Goal: Task Accomplishment & Management: Manage account settings

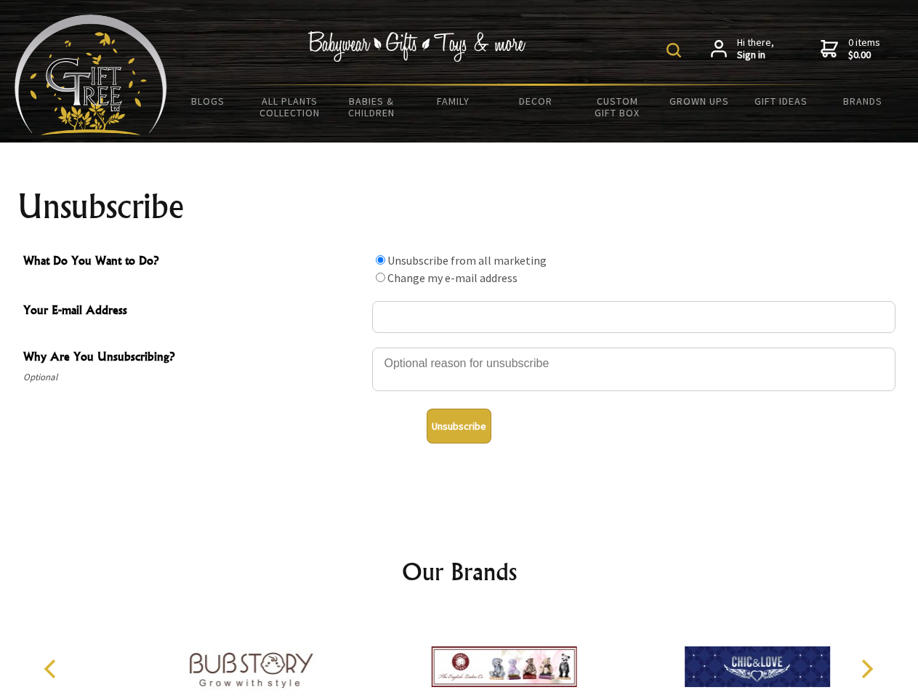
click at [676, 50] on img at bounding box center [673, 50] width 15 height 15
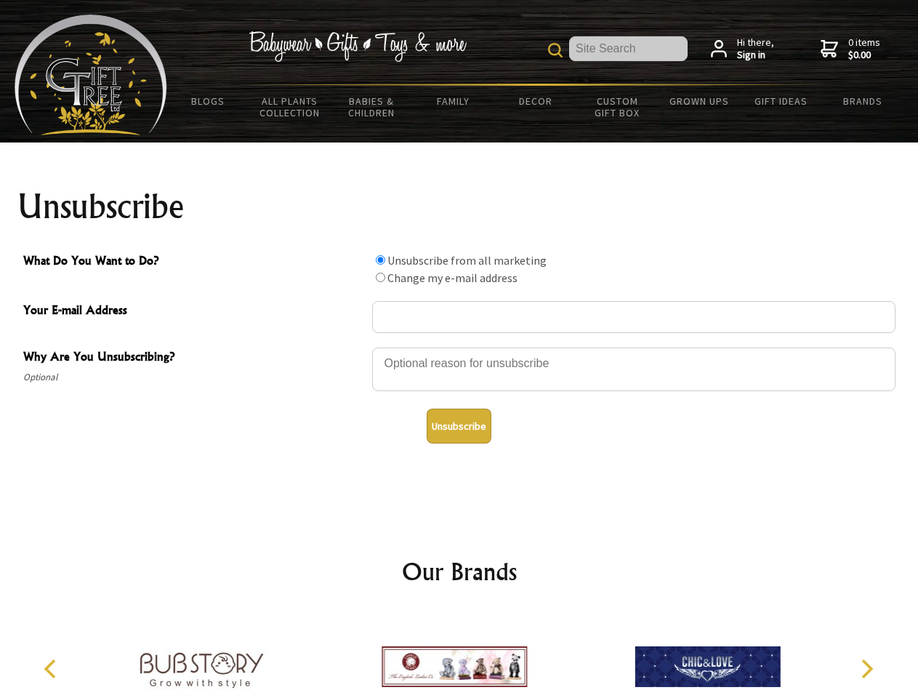
click at [459, 347] on div at bounding box center [633, 371] width 523 height 51
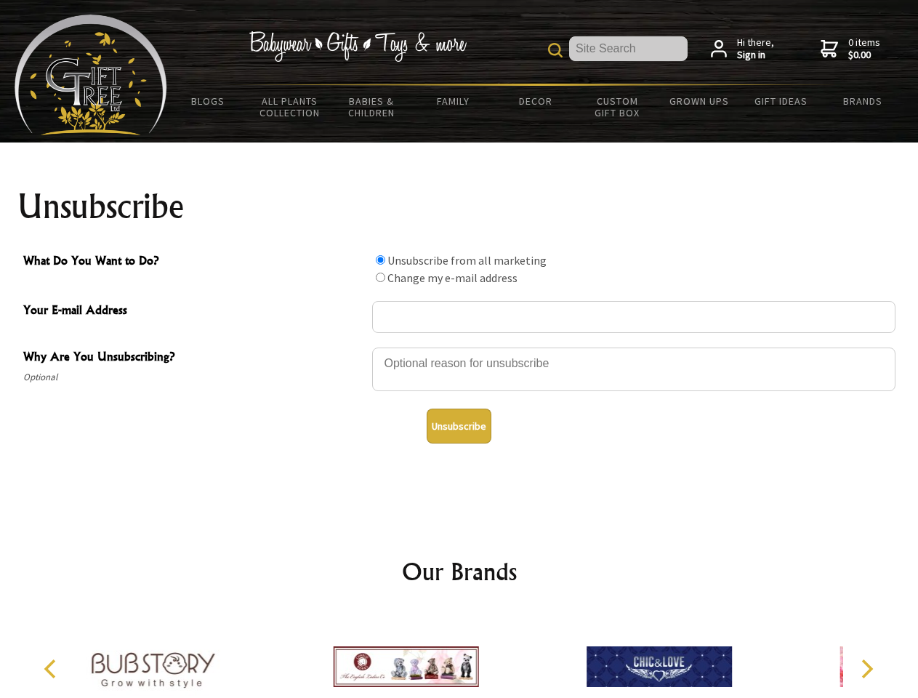
click at [380, 259] on input "What Do You Want to Do?" at bounding box center [380, 259] width 9 height 9
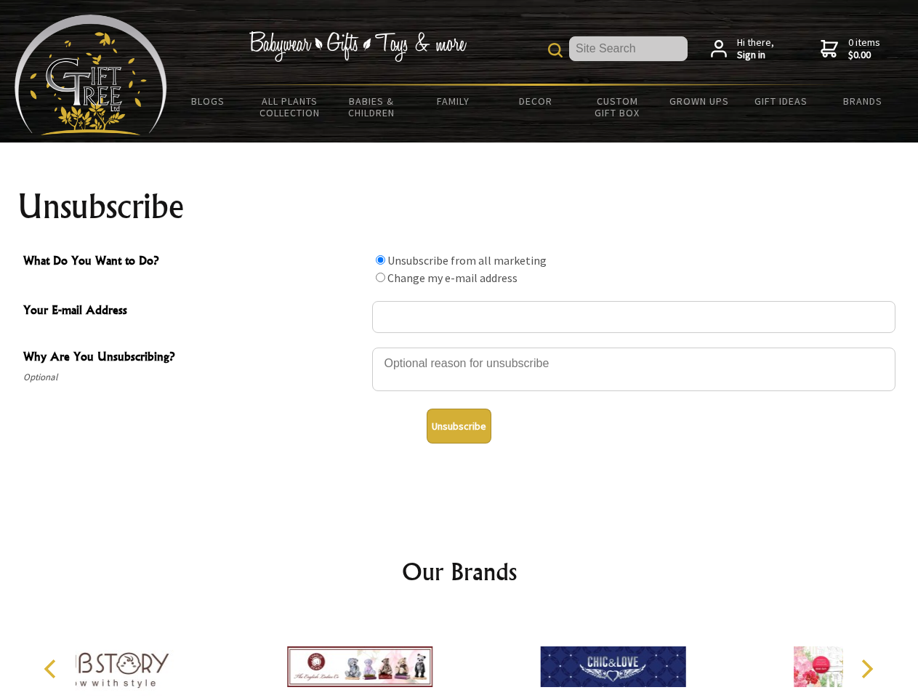
click at [380, 277] on input "What Do You Want to Do?" at bounding box center [380, 277] width 9 height 9
radio input "true"
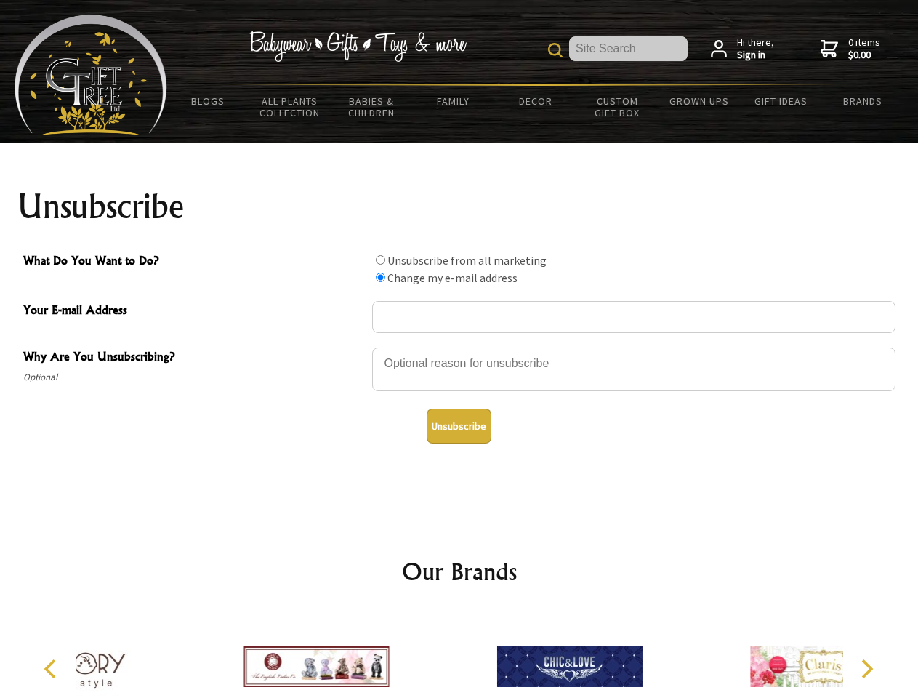
click at [459, 426] on button "Unsubscribe" at bounding box center [459, 425] width 65 height 35
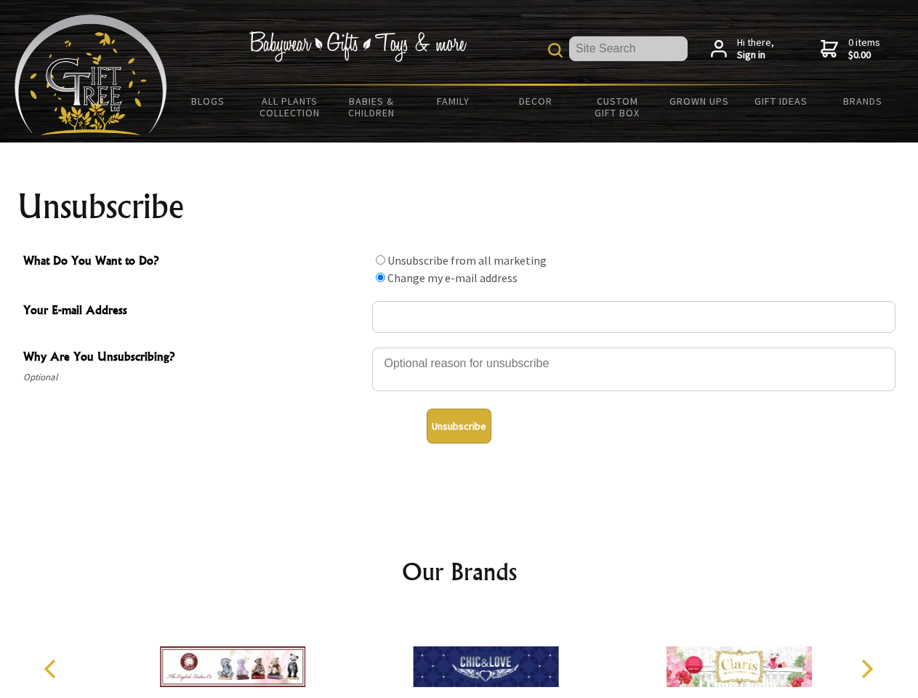
click at [52, 669] on icon "Previous" at bounding box center [51, 668] width 19 height 19
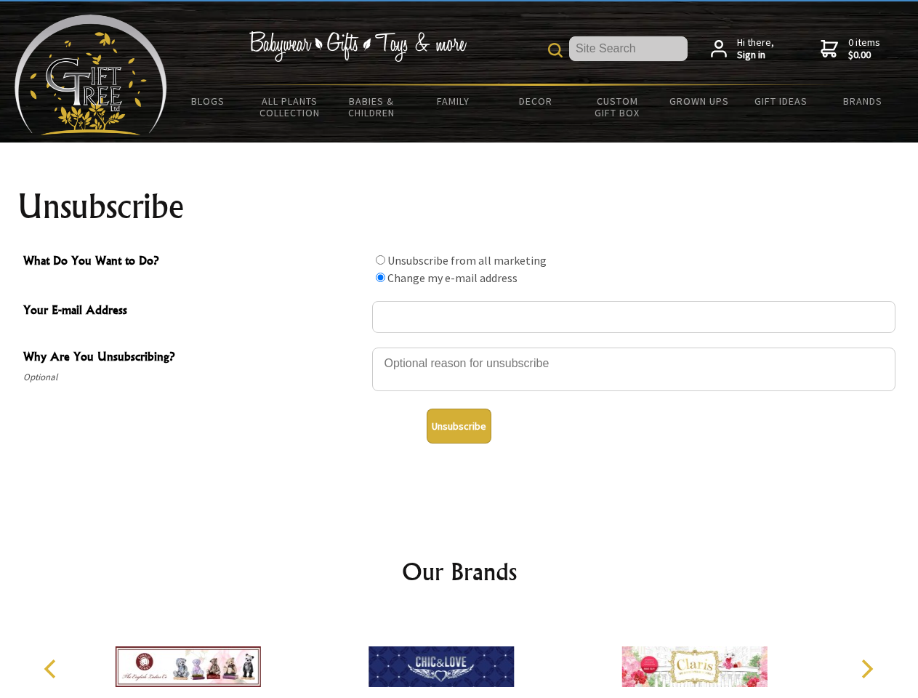
click at [866, 669] on icon "Next" at bounding box center [865, 668] width 19 height 19
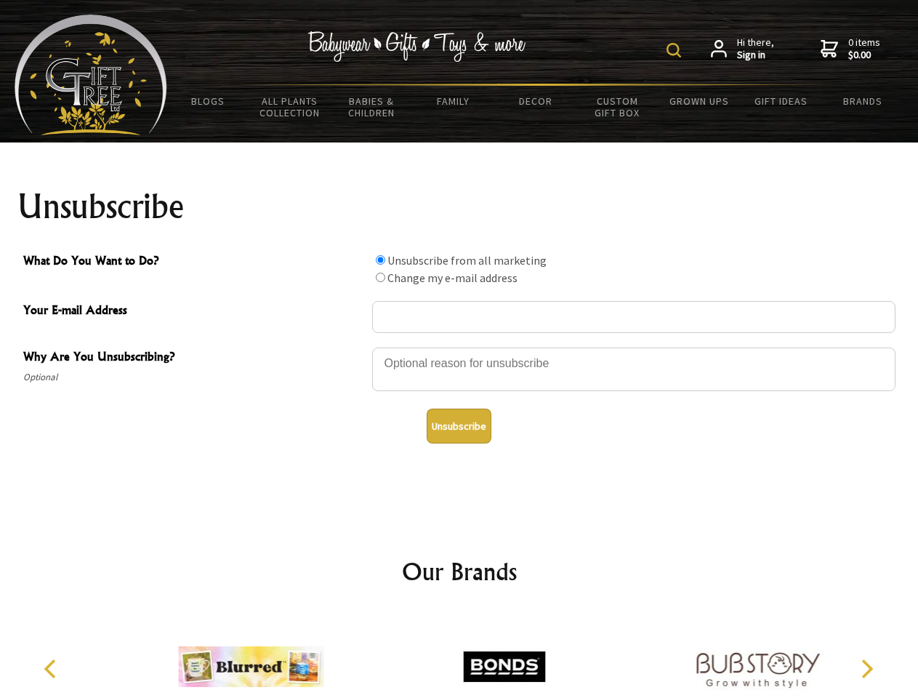
click at [676, 50] on img at bounding box center [673, 50] width 15 height 15
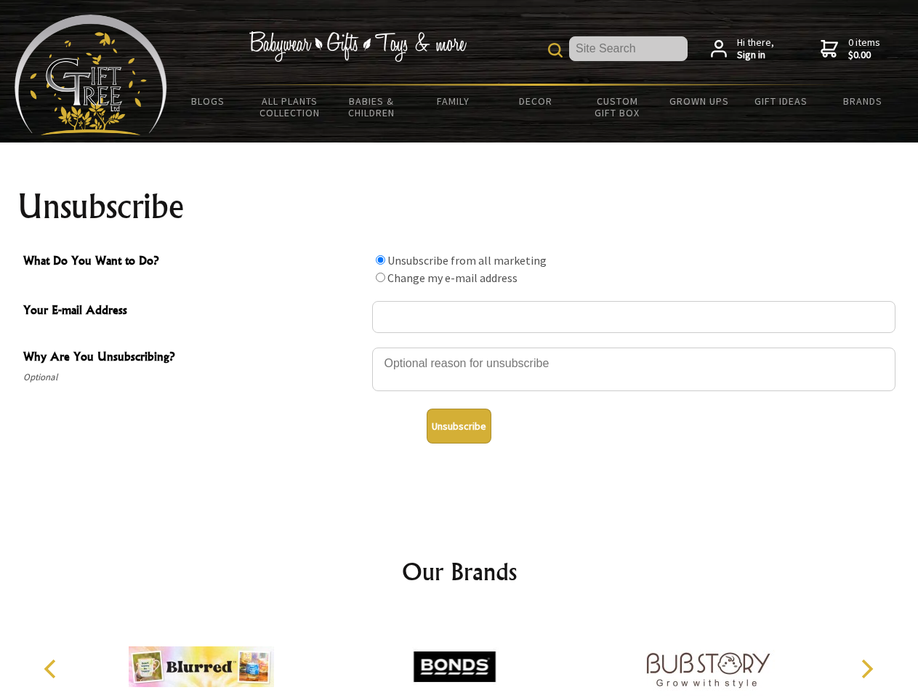
click at [459, 347] on div at bounding box center [633, 371] width 523 height 51
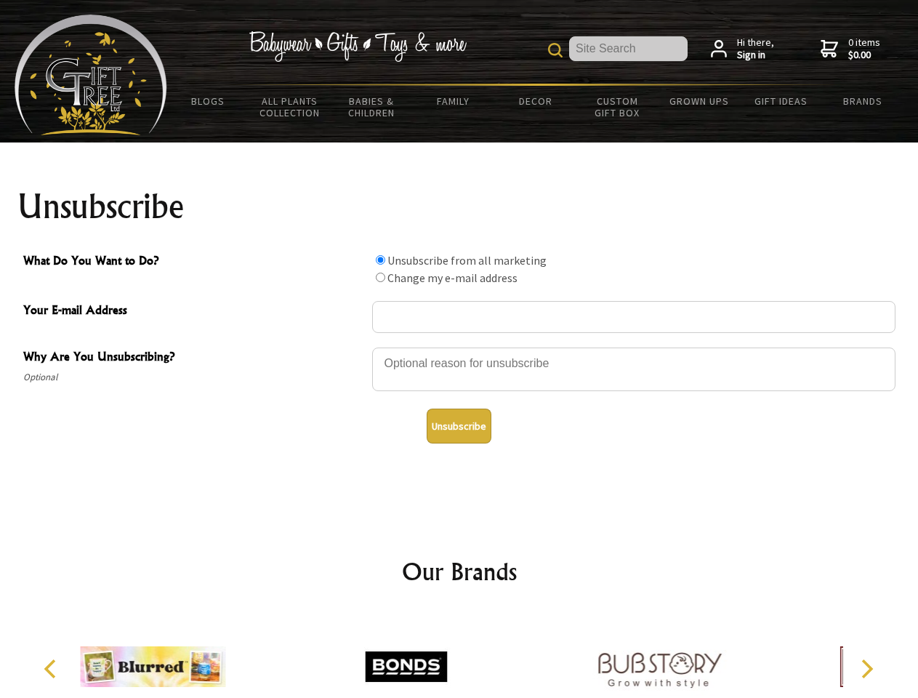
click at [380, 259] on input "What Do You Want to Do?" at bounding box center [380, 259] width 9 height 9
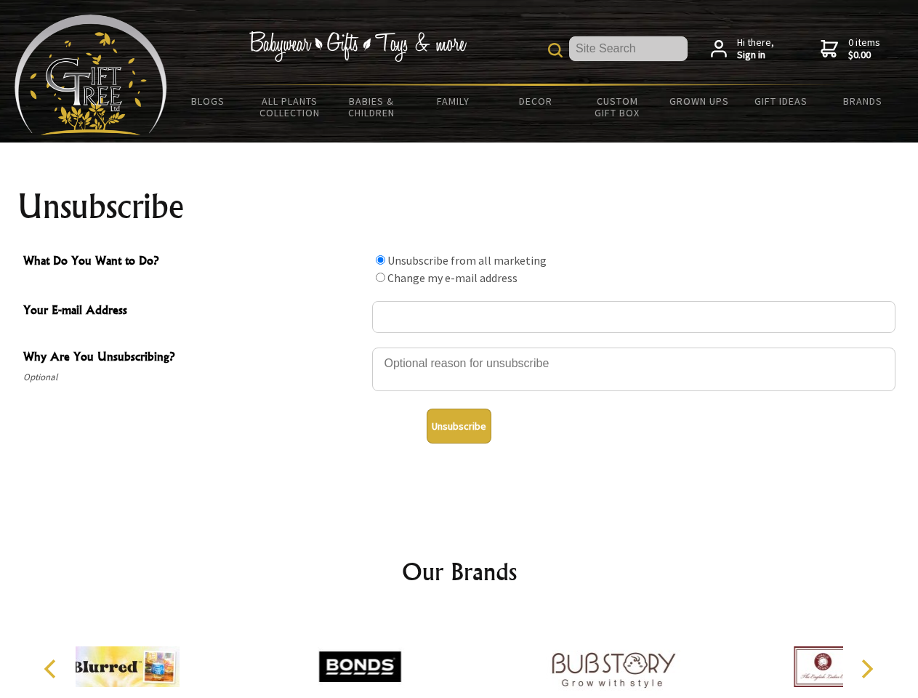
click at [380, 277] on input "What Do You Want to Do?" at bounding box center [380, 277] width 9 height 9
radio input "true"
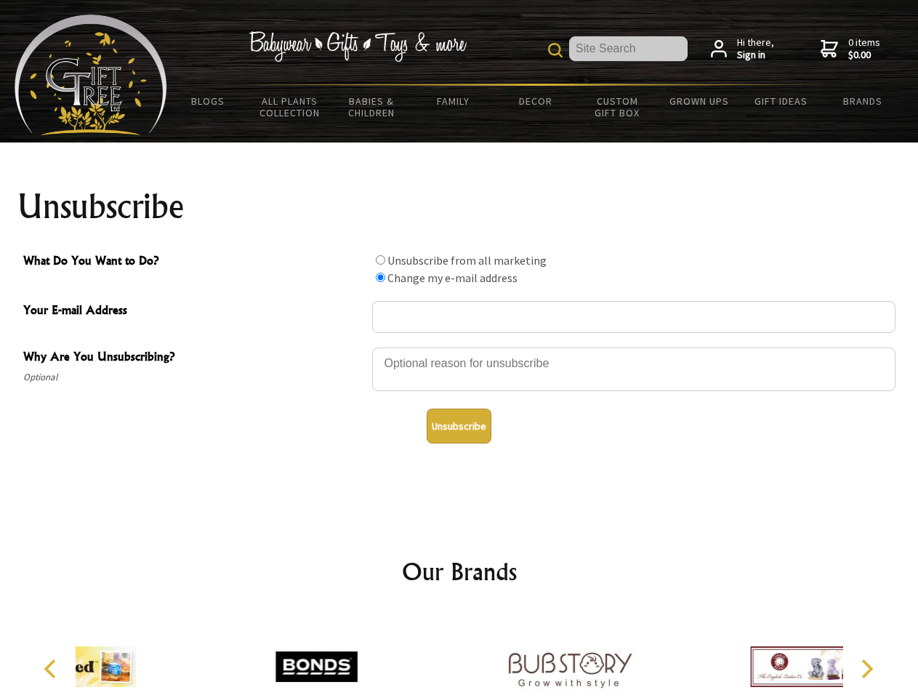
click at [459, 426] on button "Unsubscribe" at bounding box center [459, 425] width 65 height 35
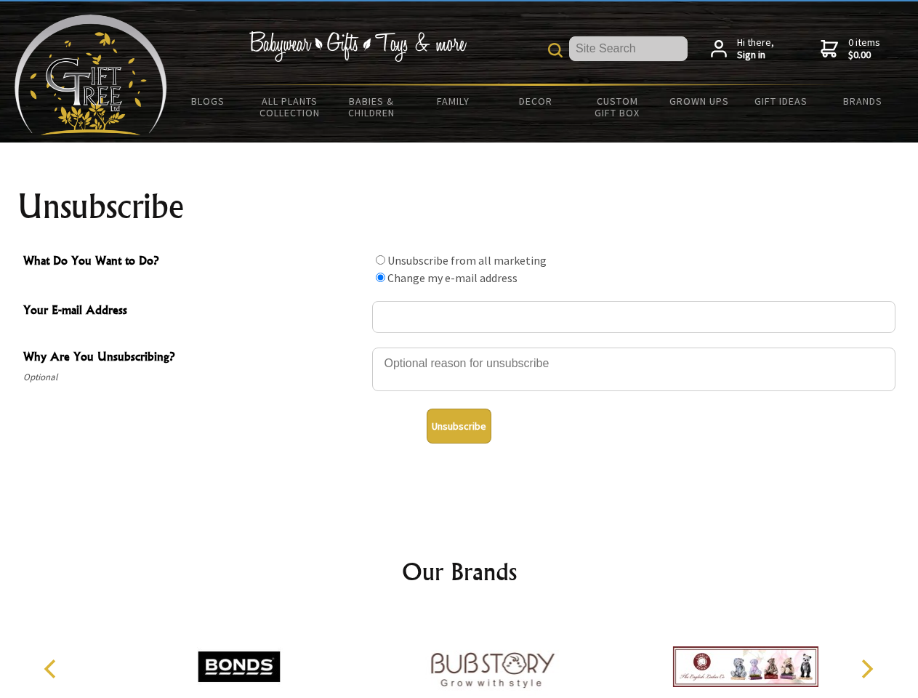
click at [52, 669] on icon "Previous" at bounding box center [51, 668] width 19 height 19
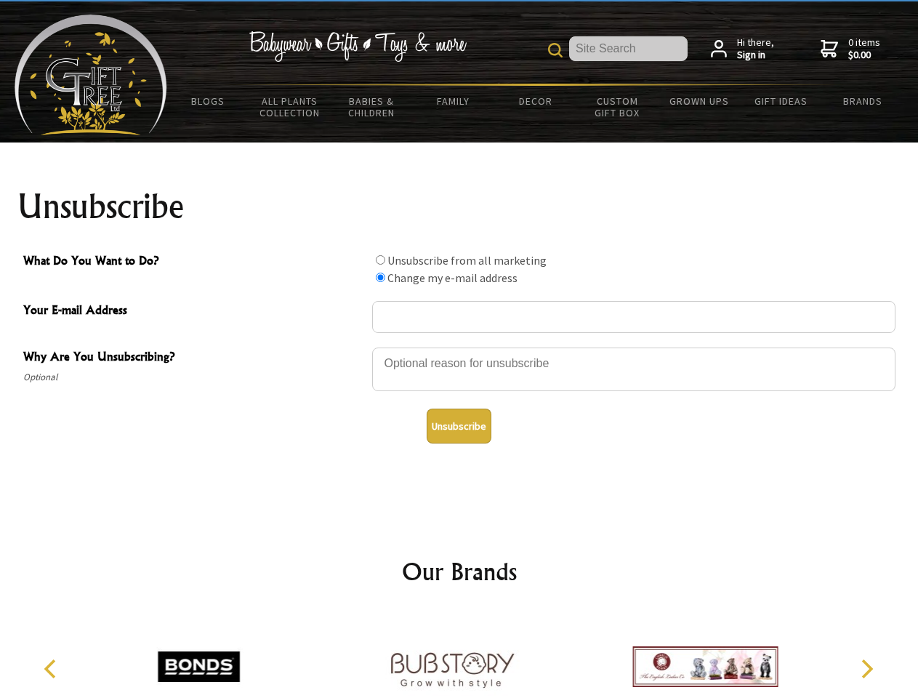
click at [866, 669] on icon "Next" at bounding box center [865, 668] width 19 height 19
